Goal: Find specific page/section: Find specific page/section

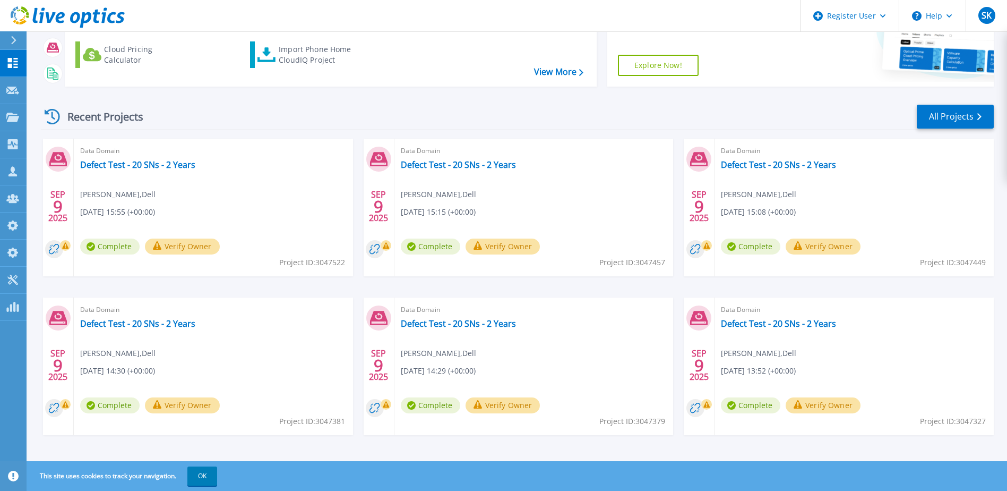
scroll to position [142, 0]
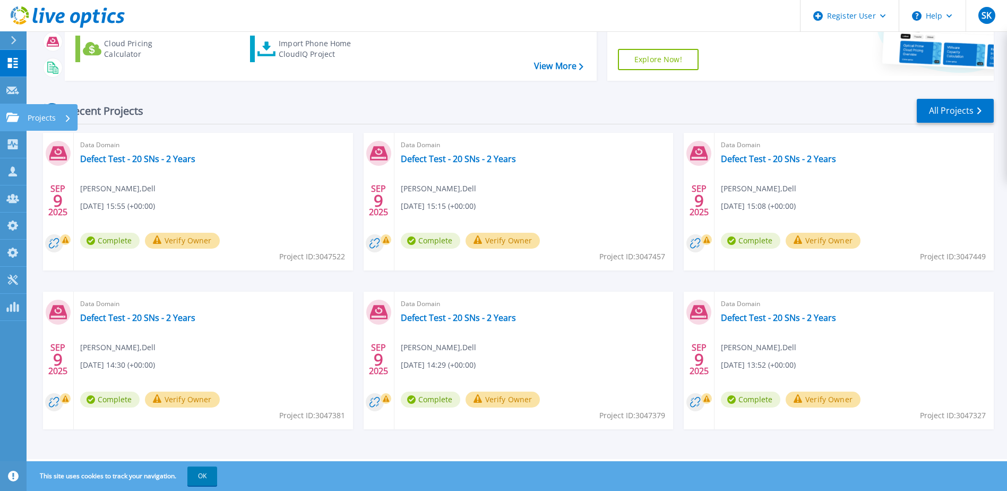
click at [12, 126] on link "Projects Projects" at bounding box center [13, 117] width 27 height 27
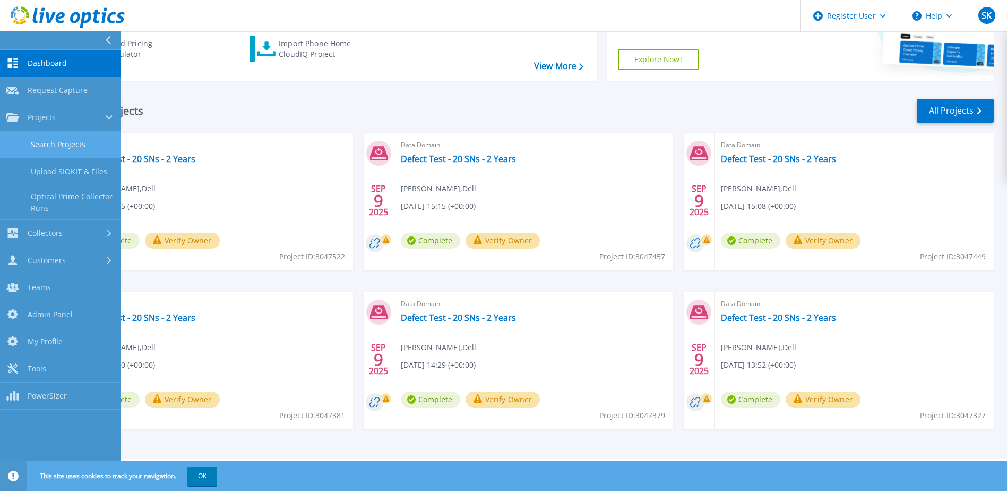
click at [39, 147] on link "Search Projects" at bounding box center [60, 144] width 121 height 27
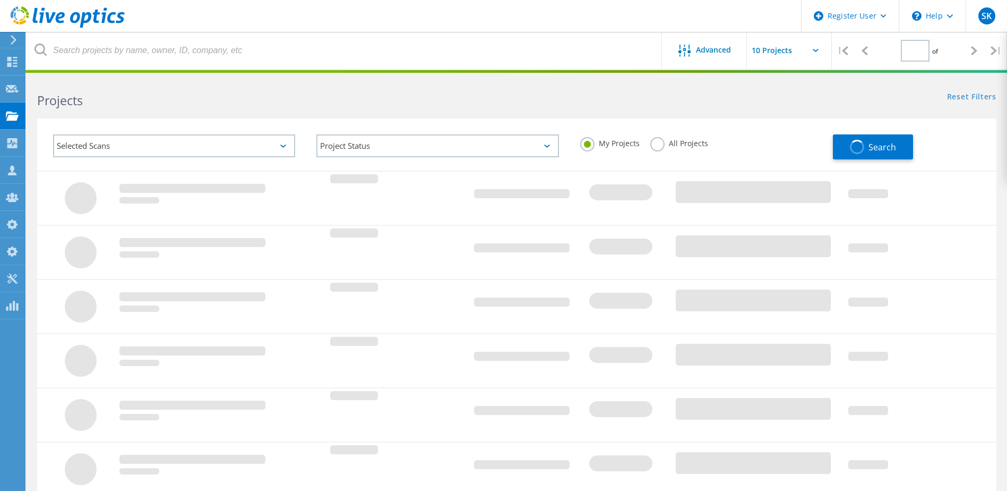
type input "1"
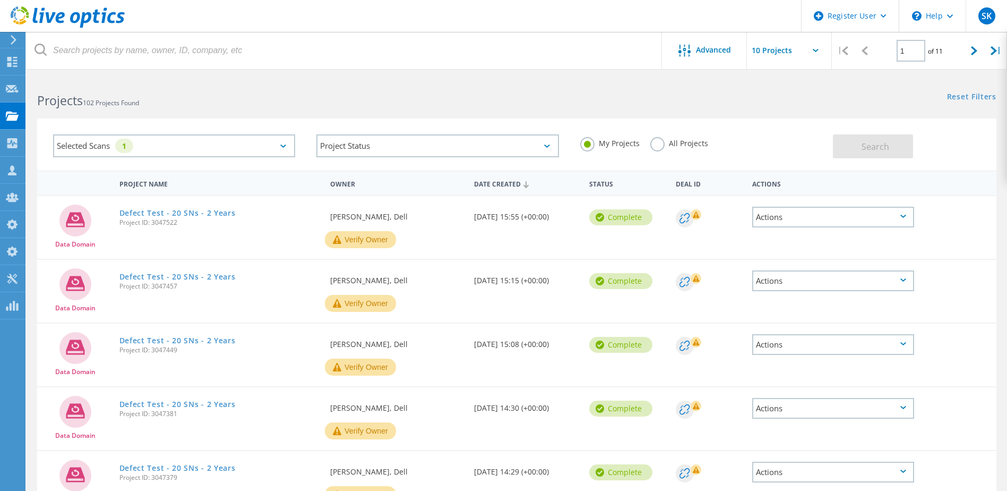
click at [260, 140] on div "Selected Scans 1" at bounding box center [174, 145] width 242 height 23
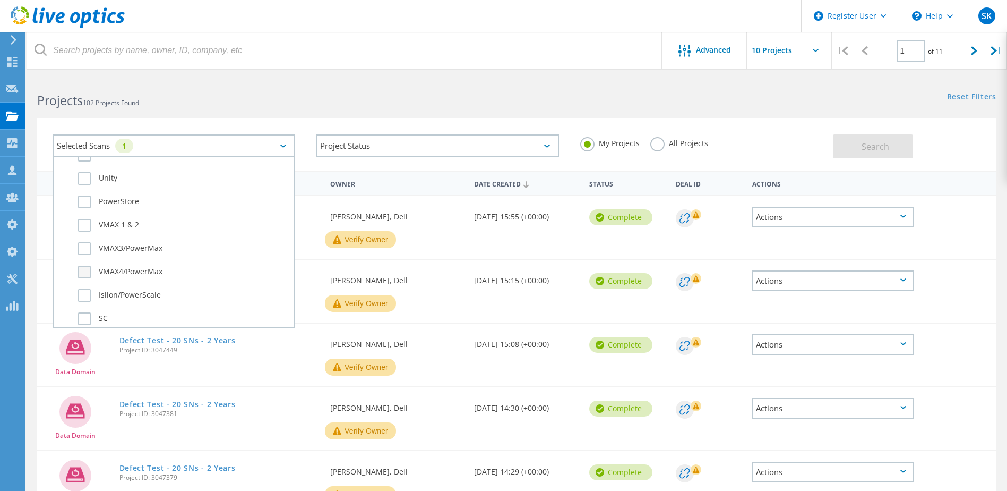
scroll to position [212, 0]
click at [131, 260] on label "PowerStore" at bounding box center [183, 259] width 211 height 13
click at [0, 0] on input "PowerStore" at bounding box center [0, 0] width 0 height 0
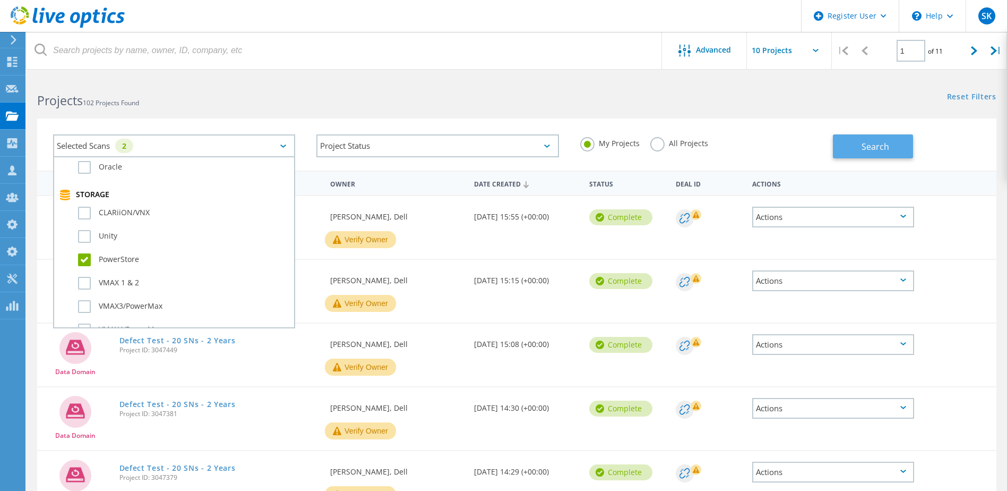
click at [865, 144] on span "Search" at bounding box center [876, 147] width 28 height 12
